Goal: Find specific page/section: Find specific page/section

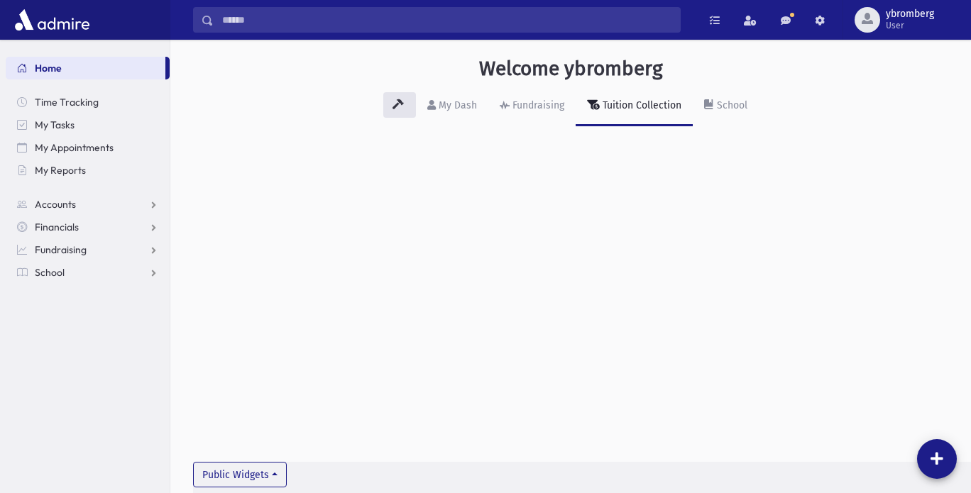
click at [258, 25] on input "Search" at bounding box center [447, 20] width 466 height 26
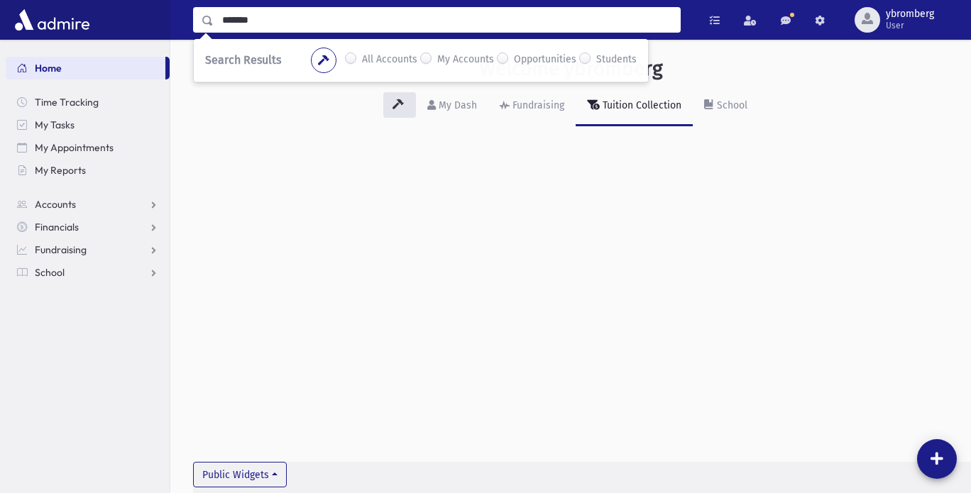
type input "*******"
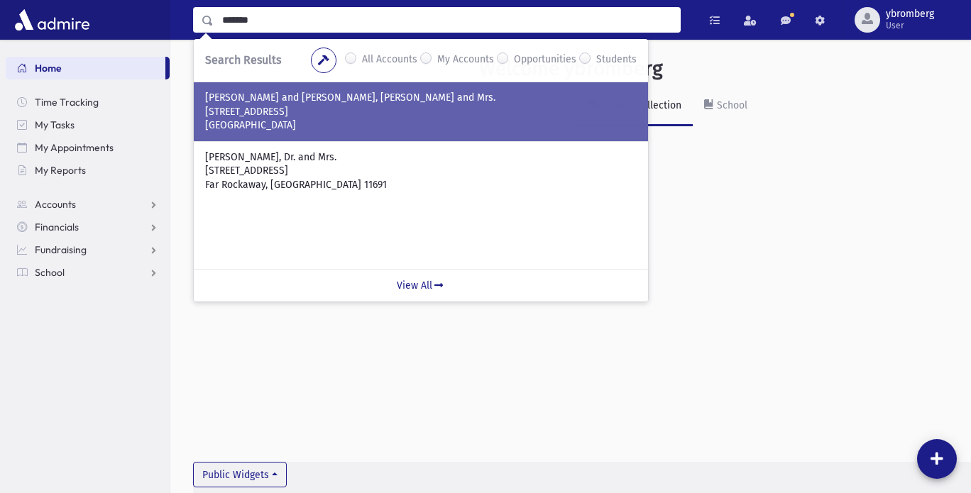
click at [245, 114] on p "[STREET_ADDRESS]" at bounding box center [421, 112] width 432 height 14
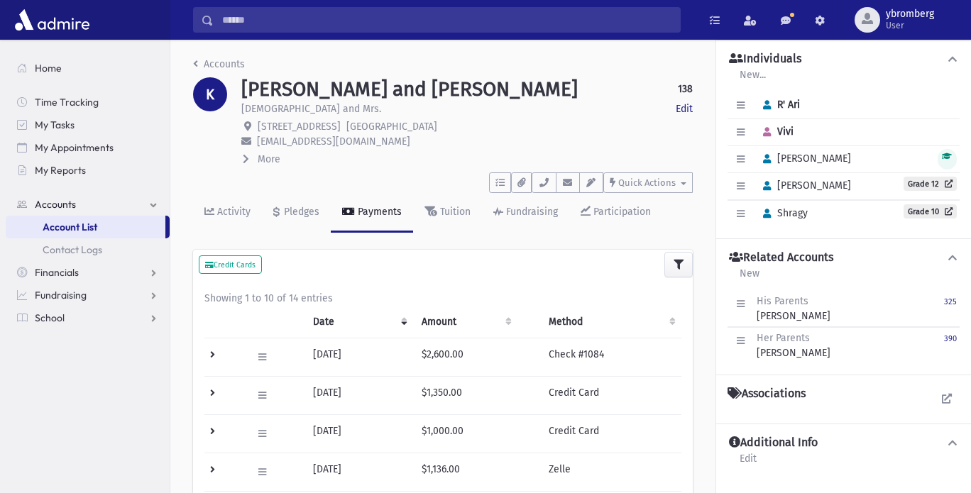
click at [851, 104] on div "Edit Individual Delete Individual Clear Primary R' Ari" at bounding box center [844, 105] width 232 height 27
click at [549, 178] on icon "button" at bounding box center [543, 182] width 11 height 9
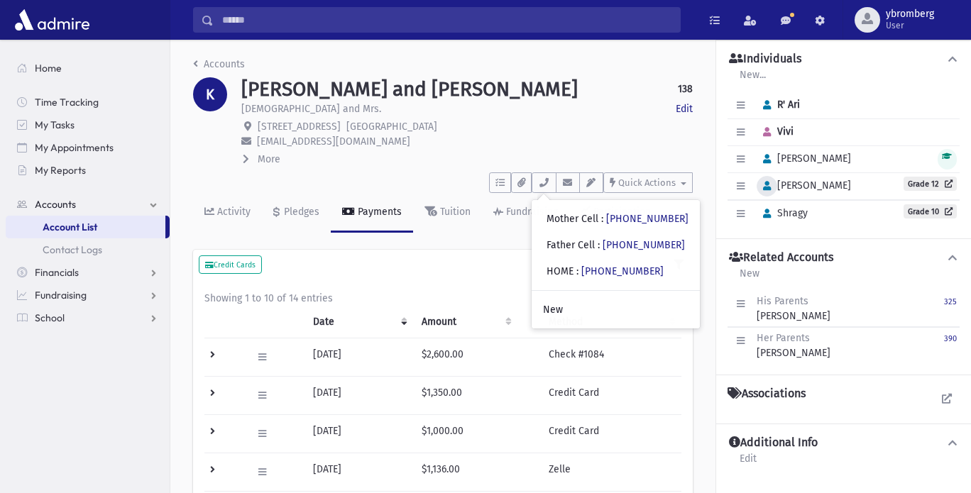
click at [761, 187] on button "button" at bounding box center [767, 186] width 21 height 21
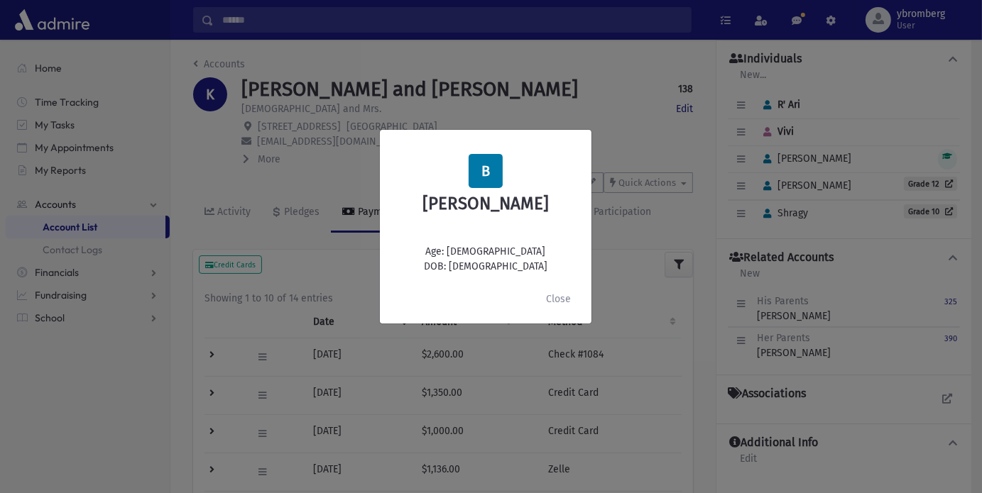
click at [823, 219] on div "B Binyomin Keilson Age: 18 DOB: 12/24/2006 Close" at bounding box center [491, 246] width 982 height 493
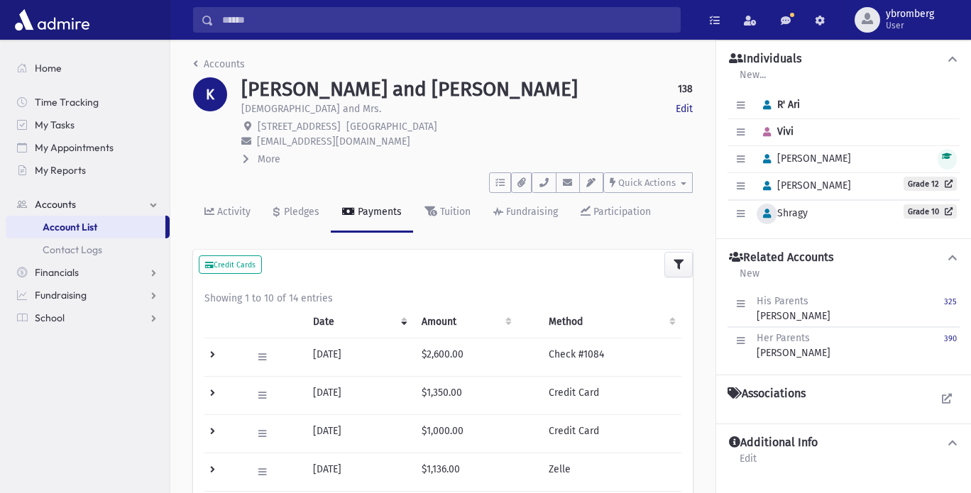
click at [768, 217] on icon "button" at bounding box center [767, 213] width 8 height 9
